Goal: Task Accomplishment & Management: Use online tool/utility

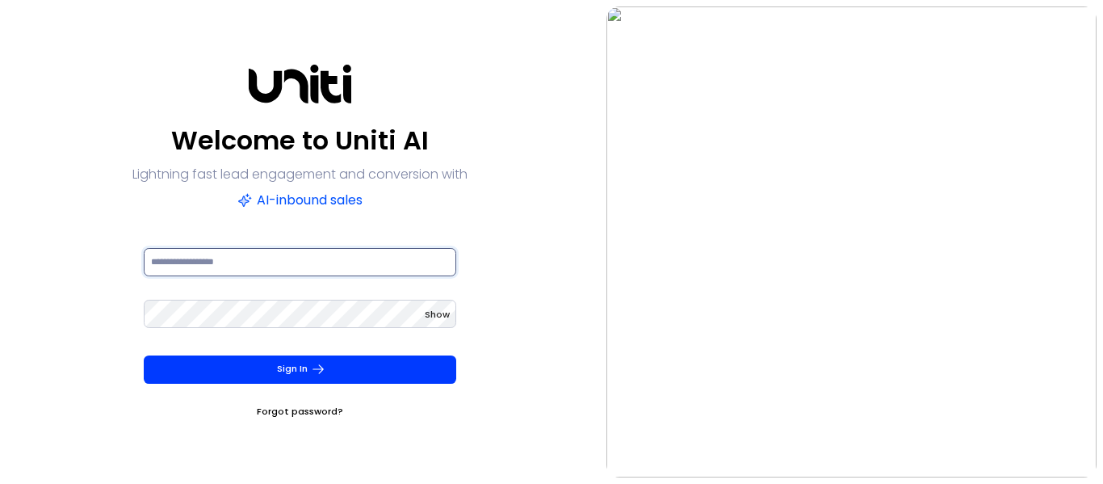
type input "**********"
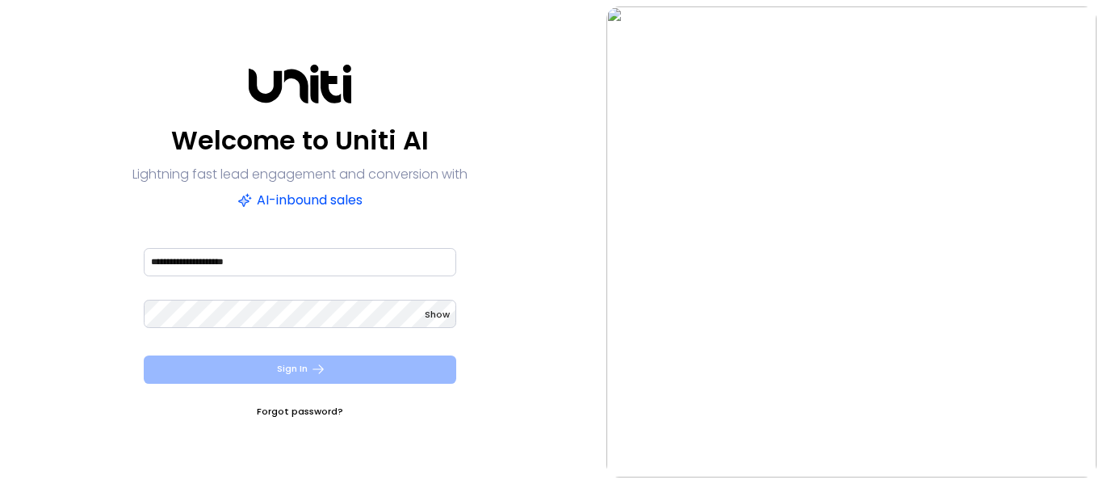
click at [332, 363] on button "Sign In" at bounding box center [300, 369] width 312 height 28
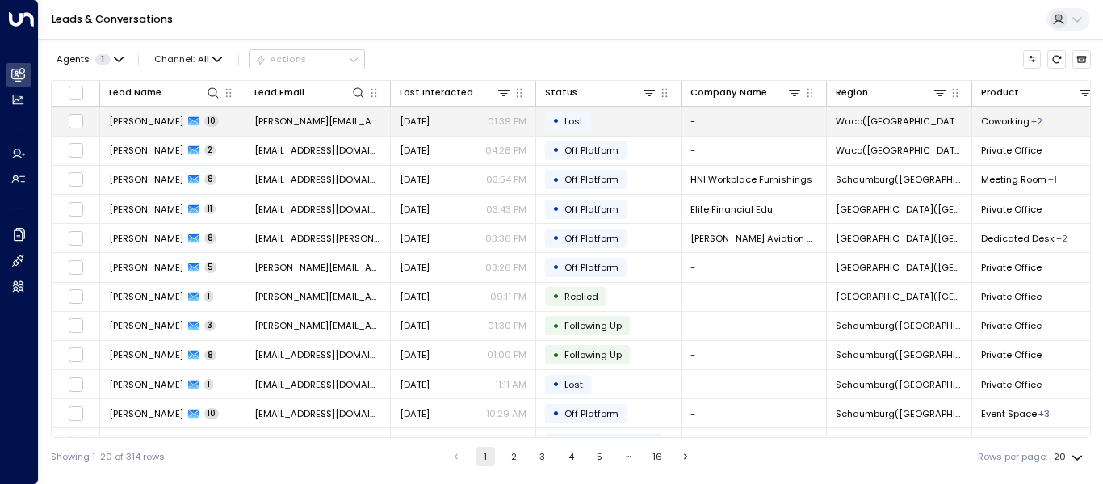
click at [141, 111] on td "[PERSON_NAME] 10" at bounding box center [172, 121] width 145 height 28
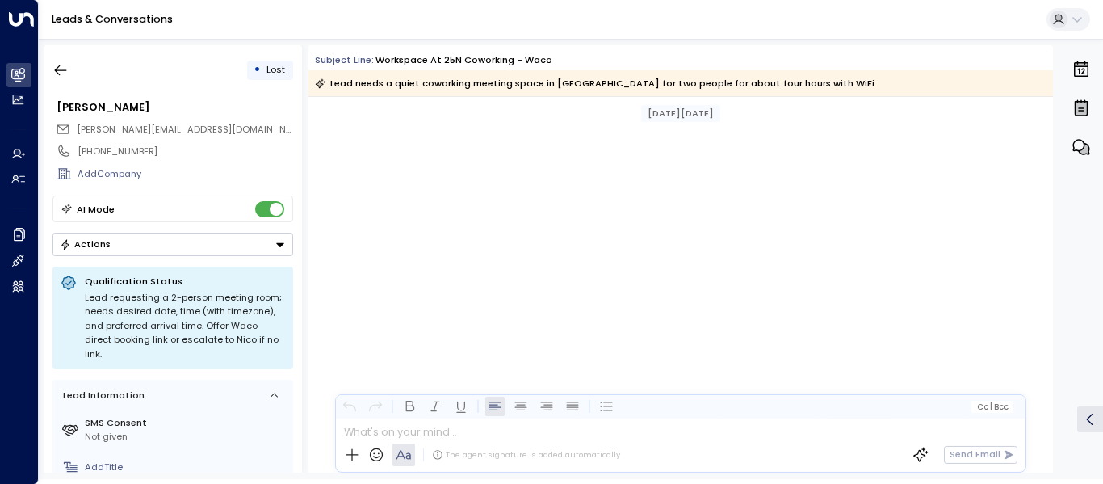
scroll to position [1750, 0]
